Goal: Information Seeking & Learning: Compare options

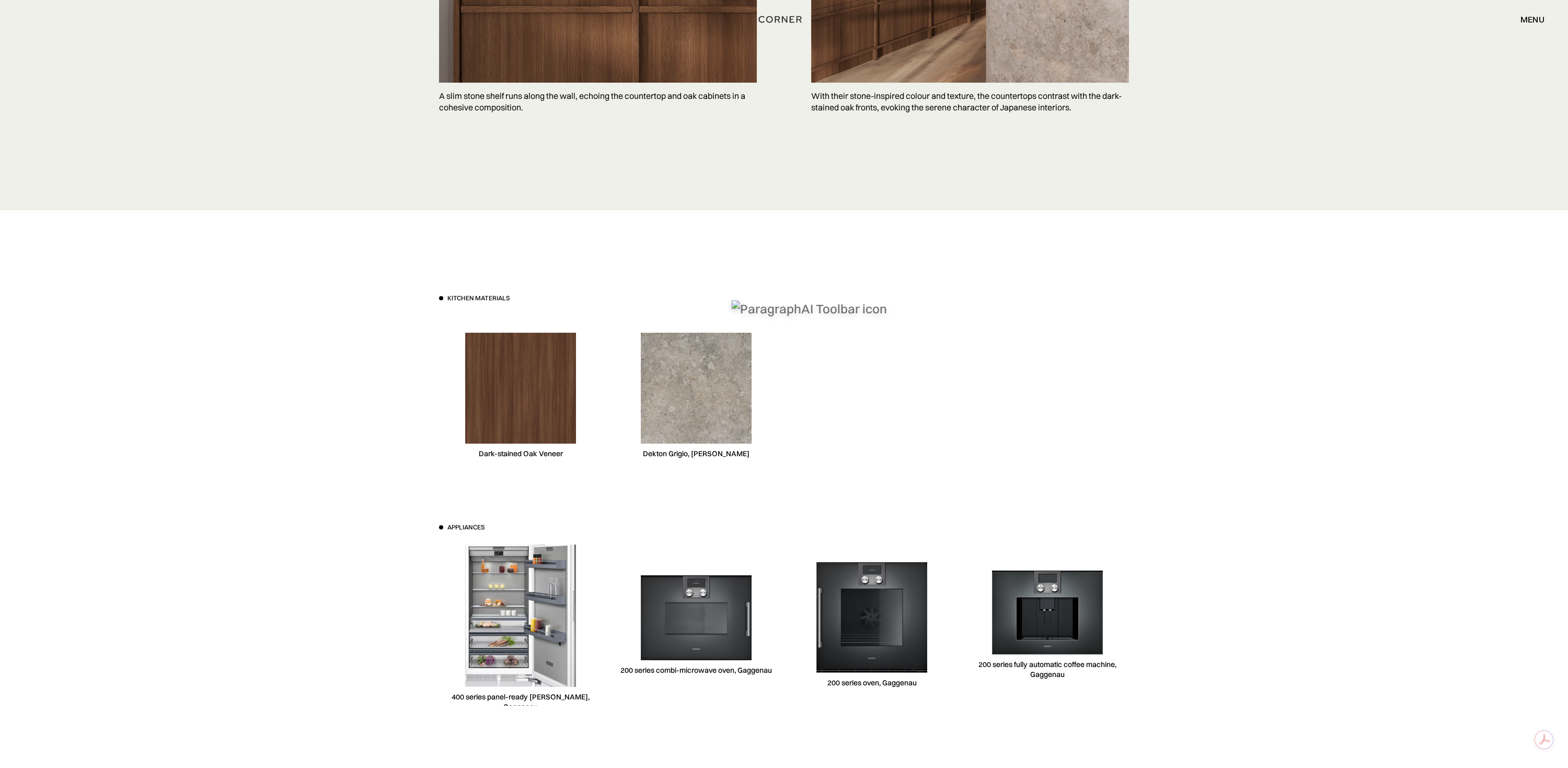
scroll to position [2378, 0]
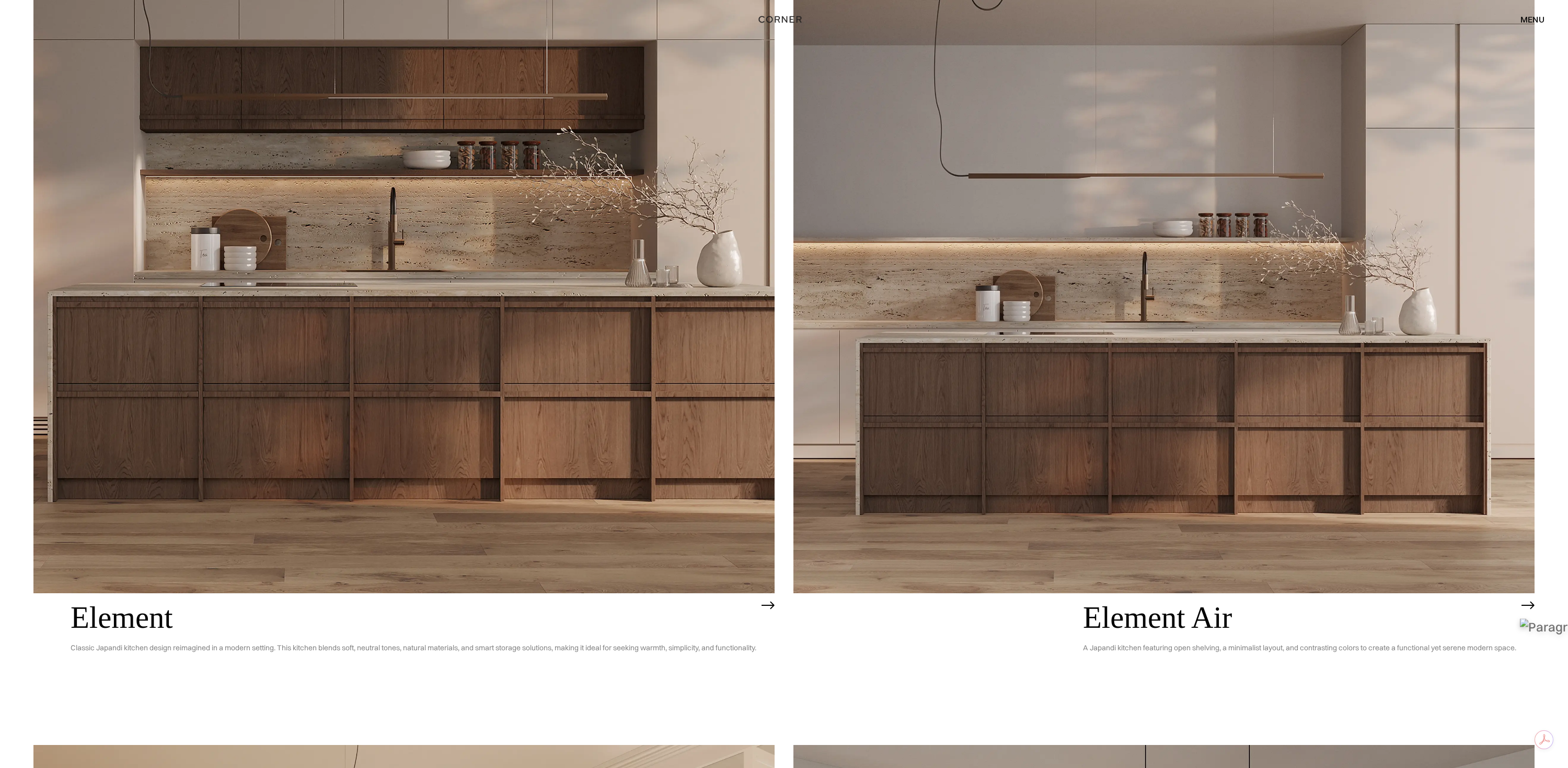
scroll to position [1646, 0]
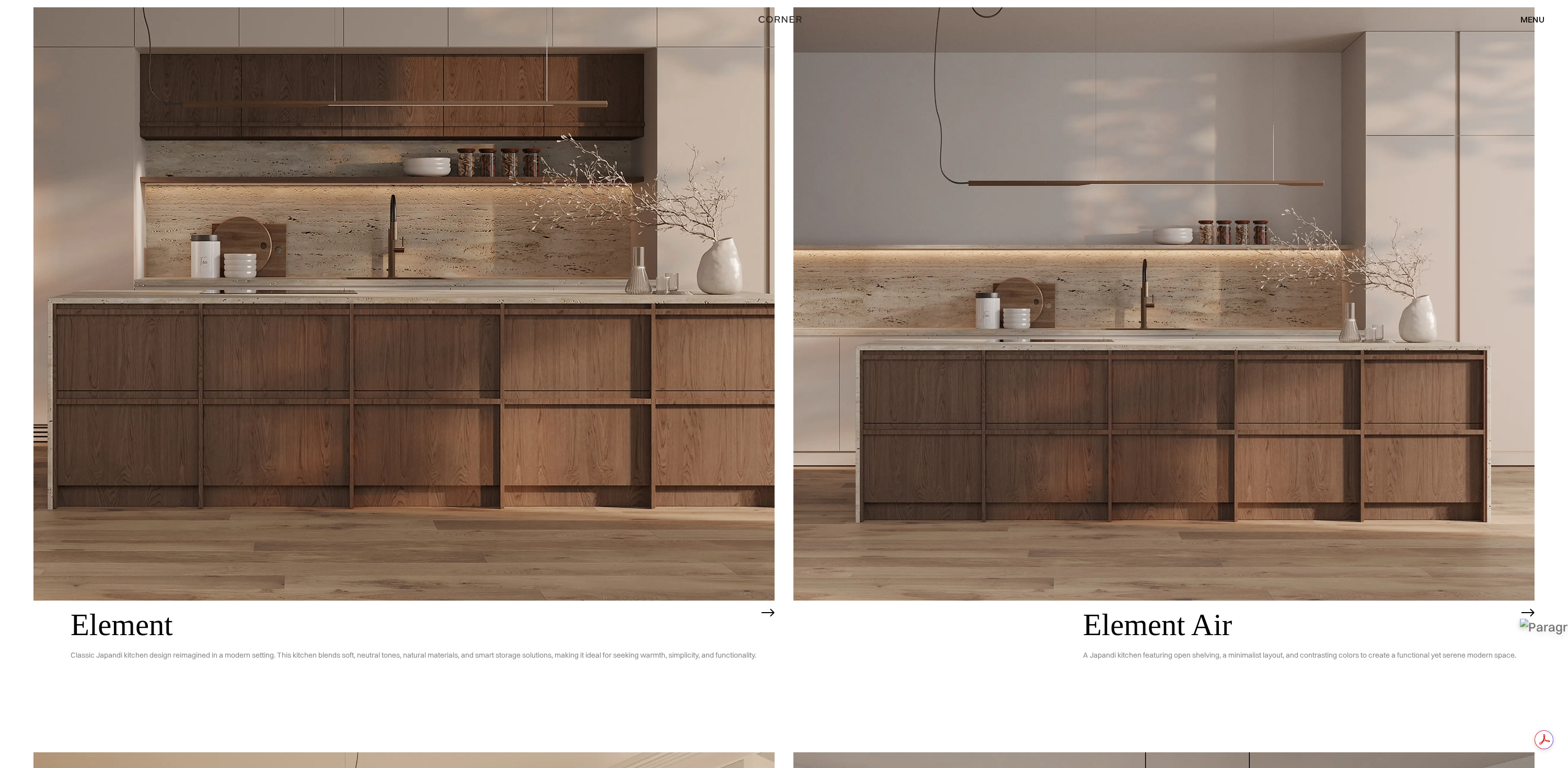
click at [1144, 306] on img at bounding box center [1164, 304] width 742 height 593
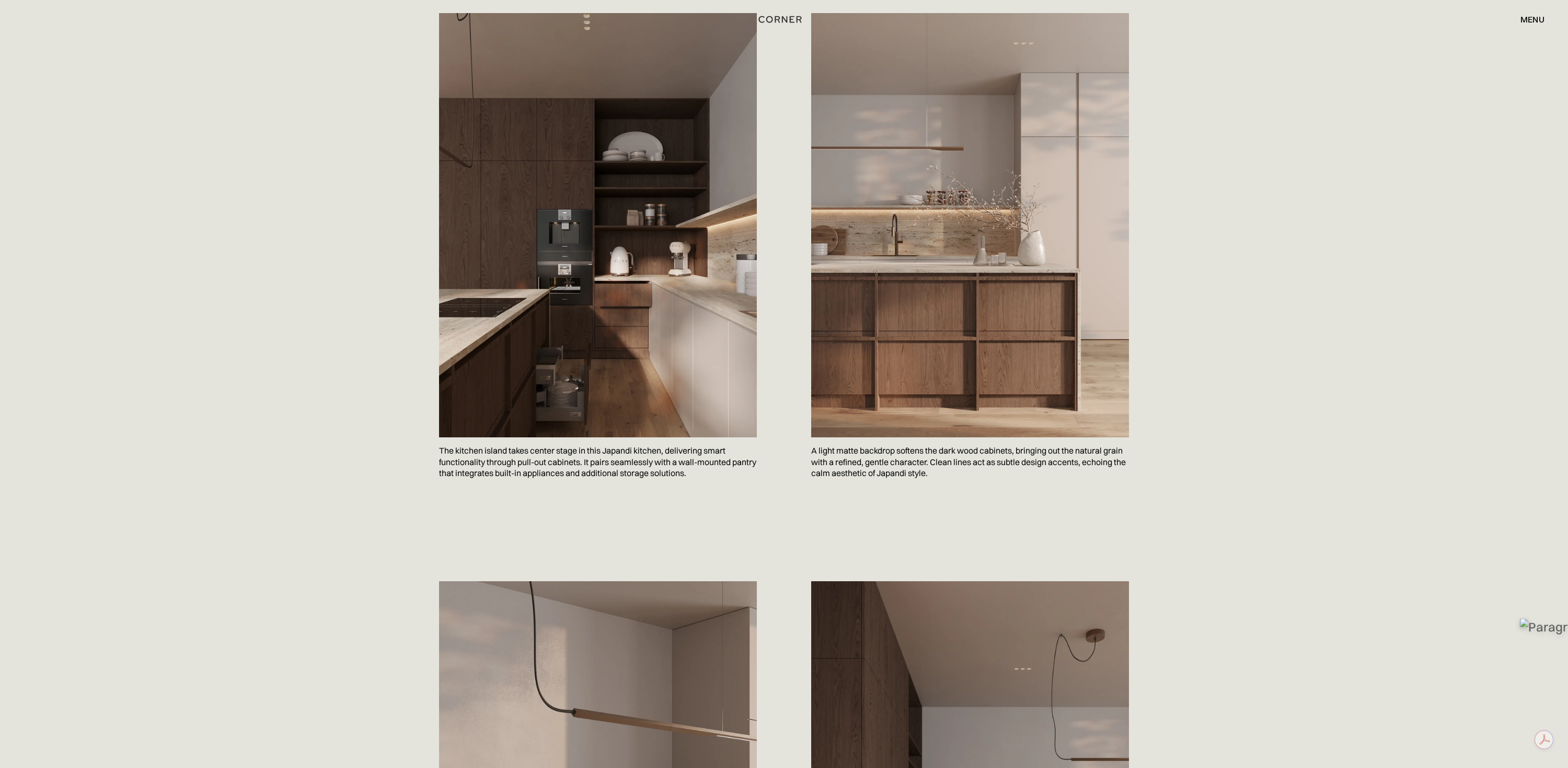
scroll to position [558, 0]
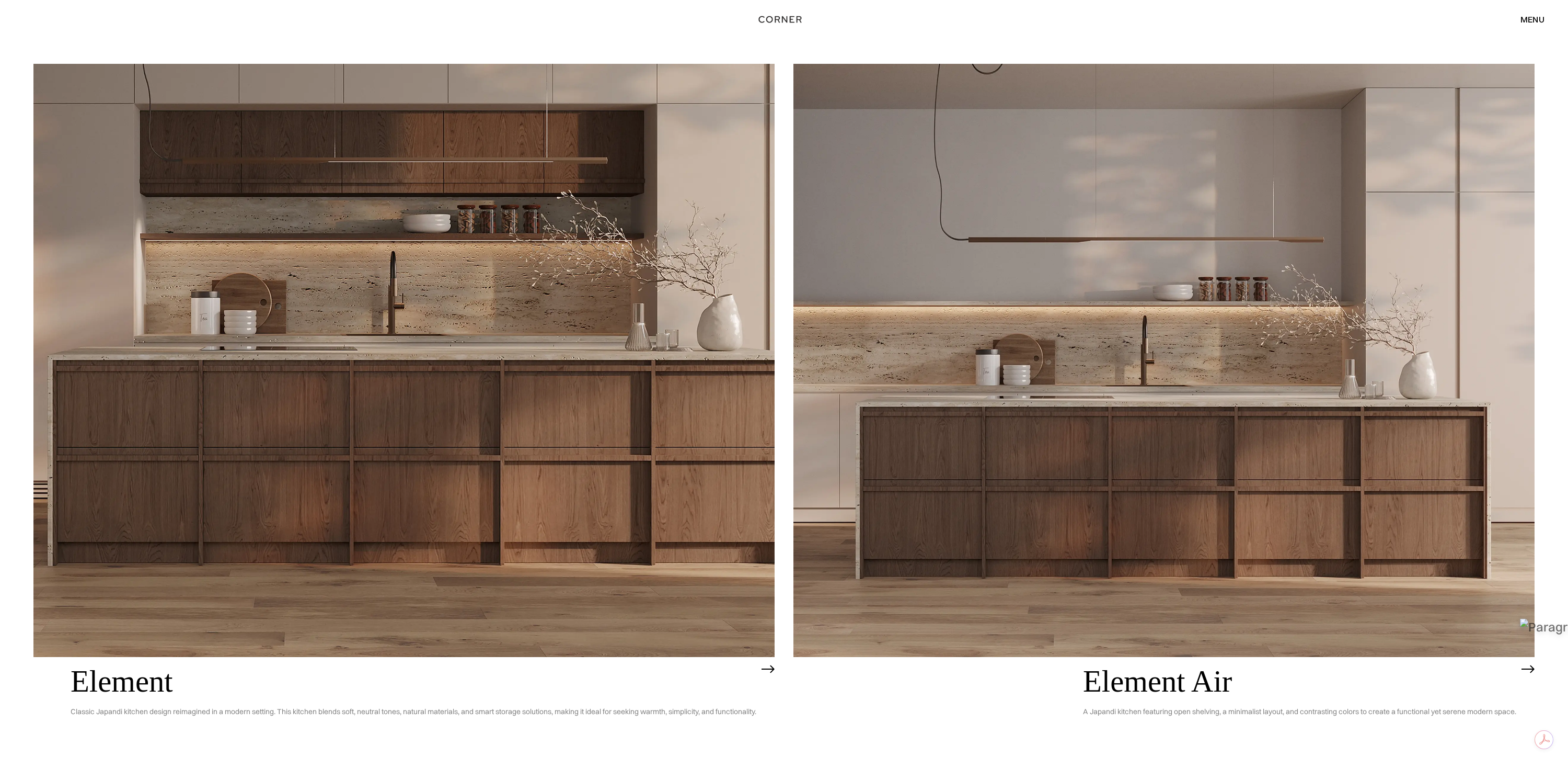
scroll to position [1584, 0]
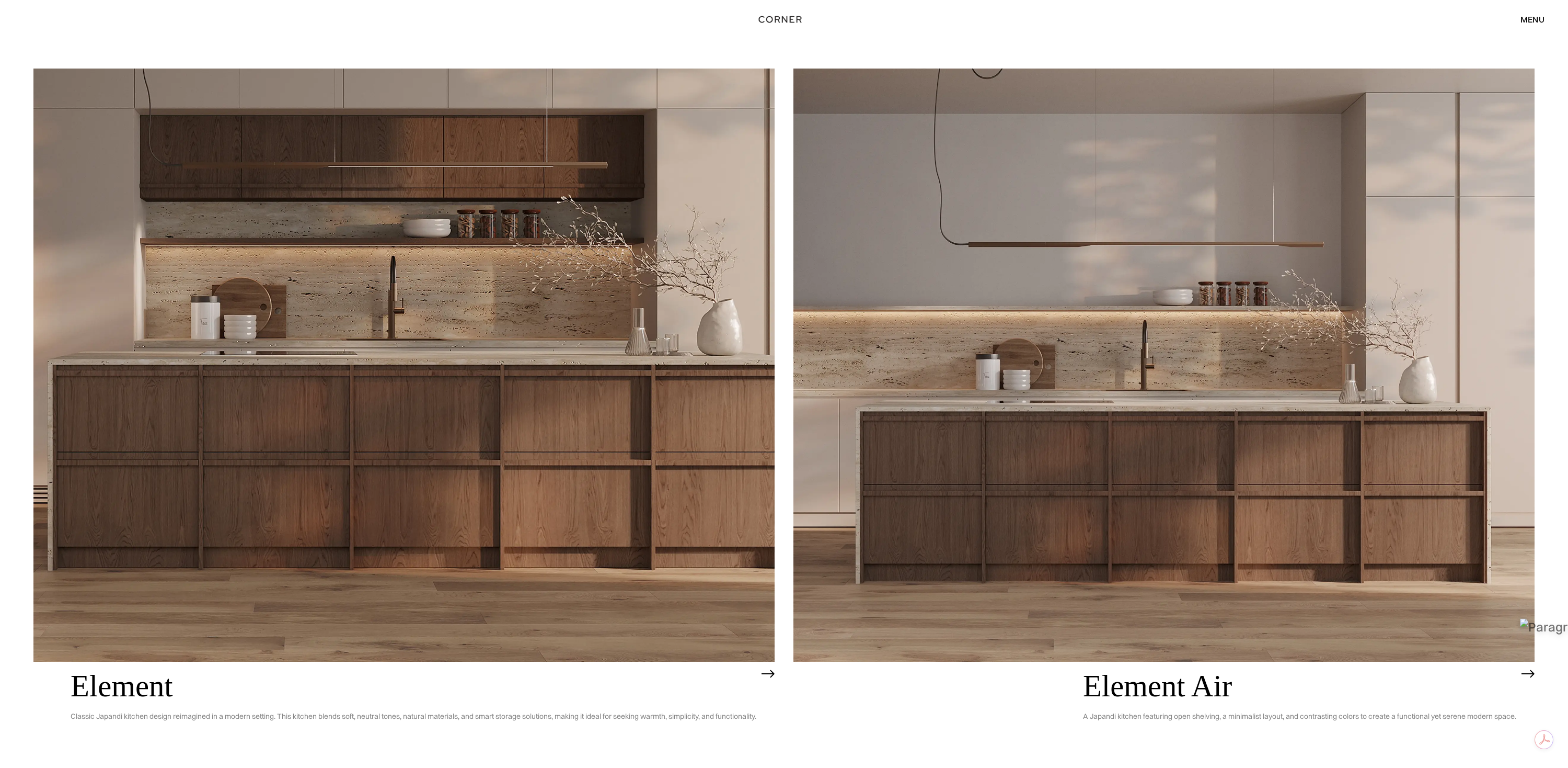
click at [496, 240] on img at bounding box center [404, 365] width 742 height 593
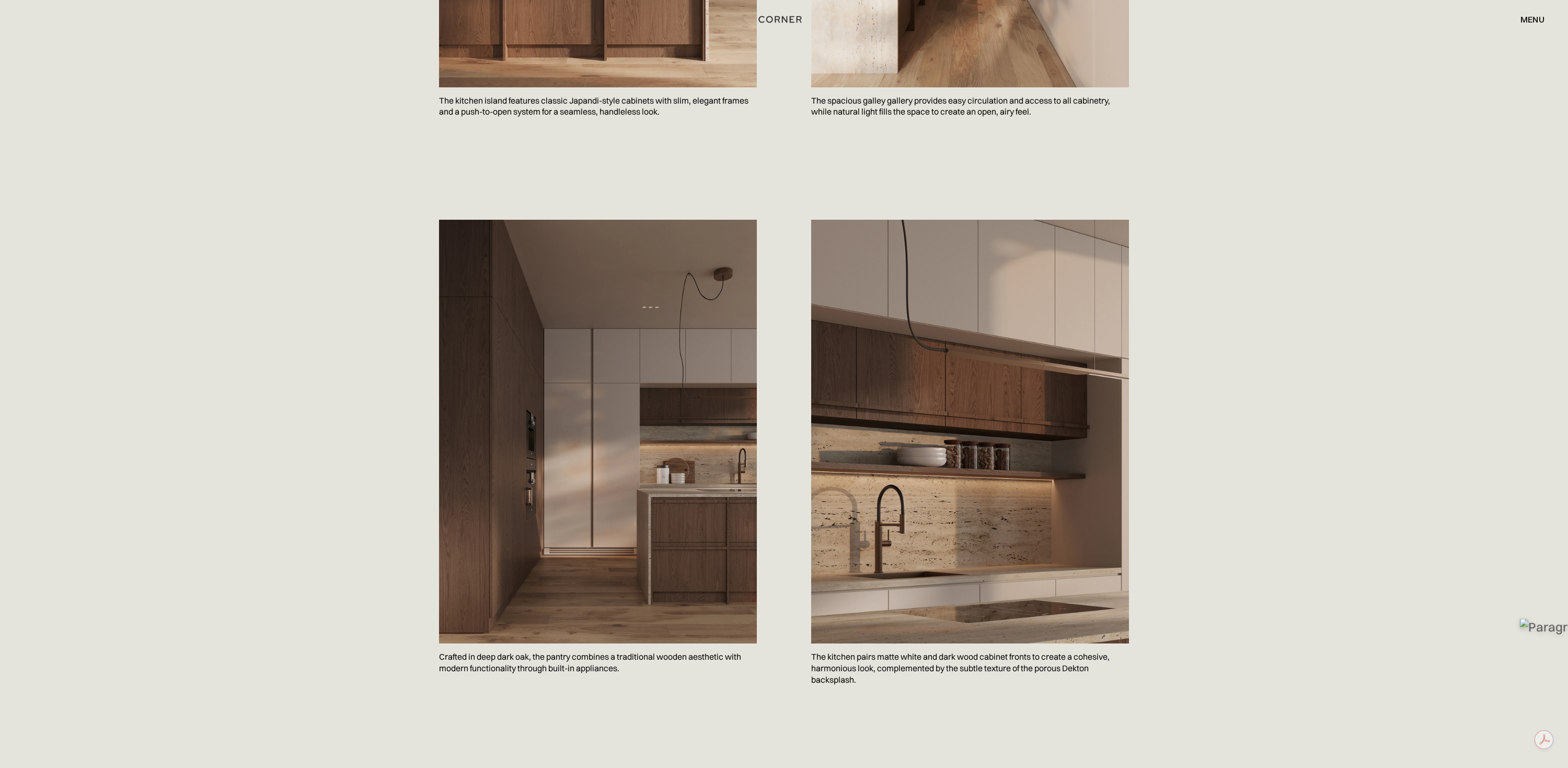
scroll to position [967, 0]
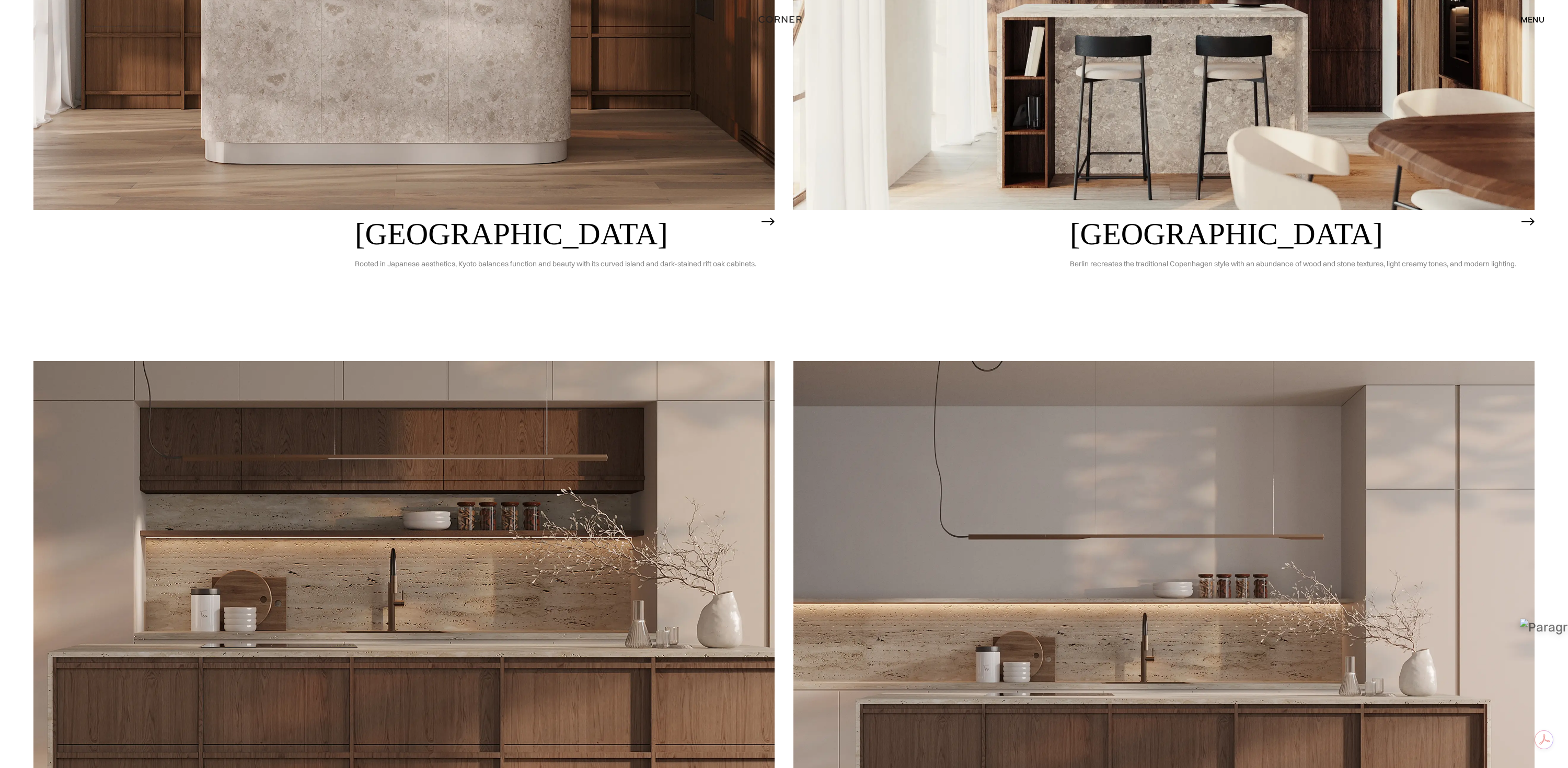
scroll to position [1546, 0]
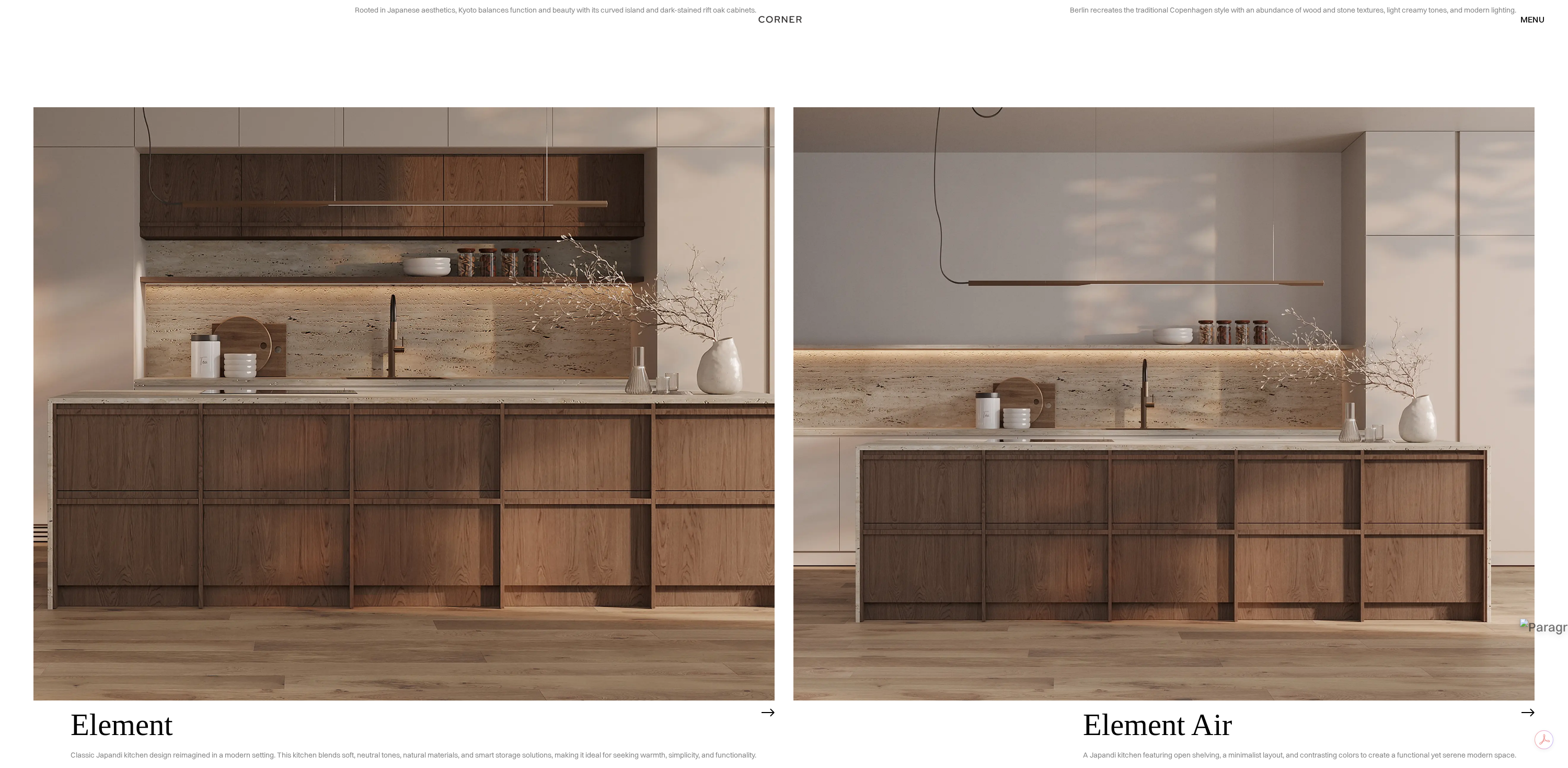
click at [591, 245] on img at bounding box center [404, 403] width 742 height 593
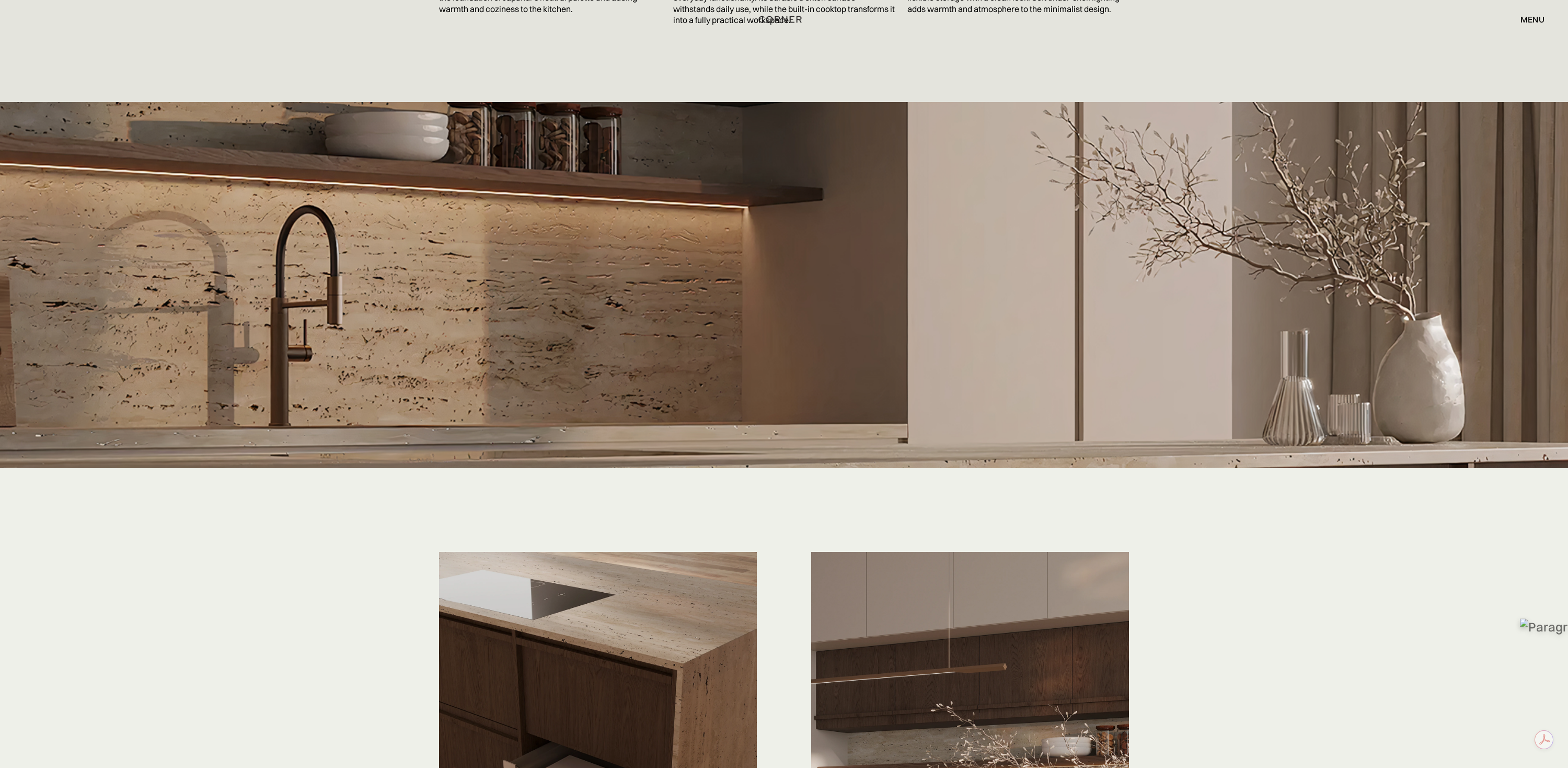
scroll to position [1789, 0]
